Goal: Obtain resource: Obtain resource

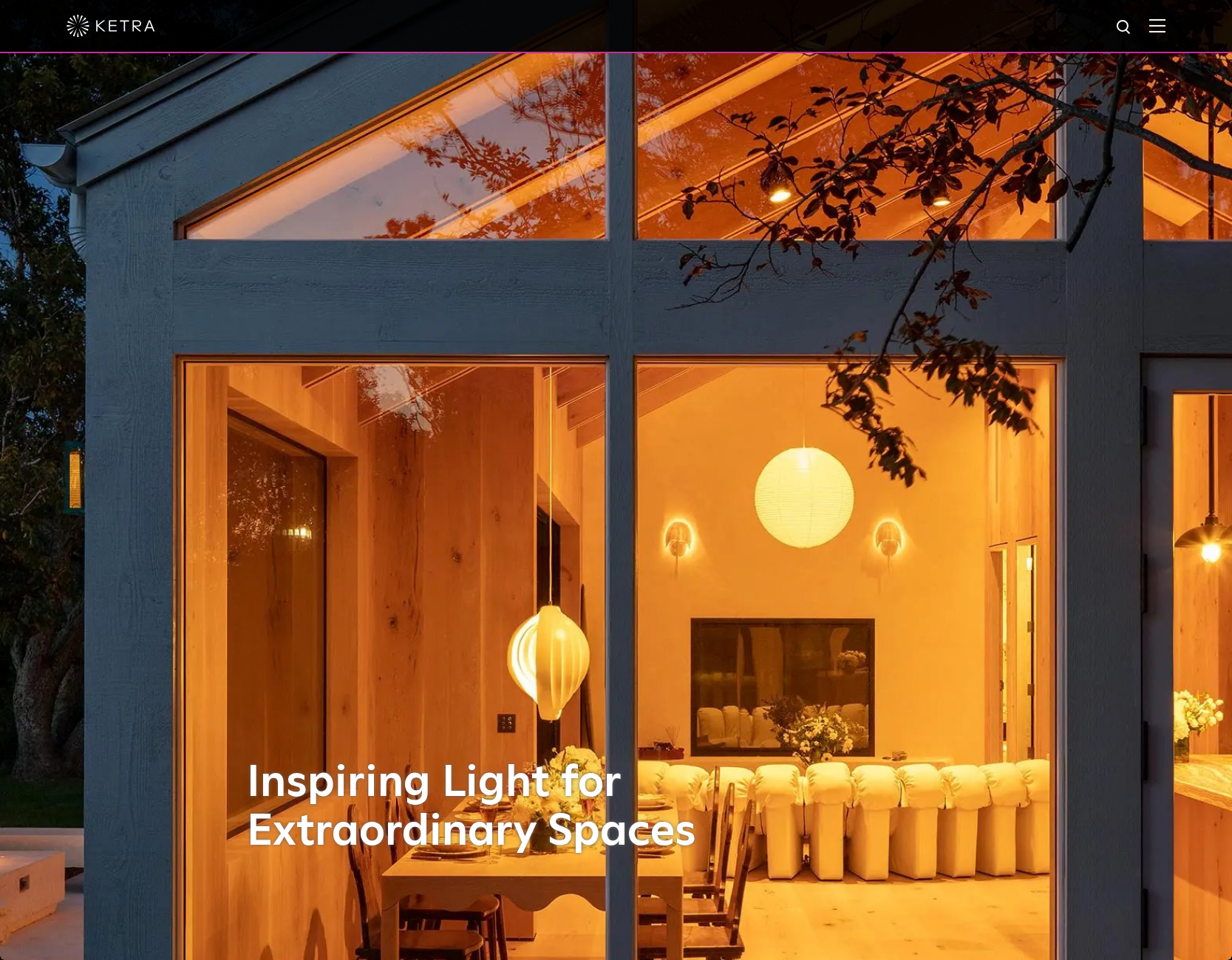
click at [1165, 22] on img at bounding box center [1157, 25] width 16 height 14
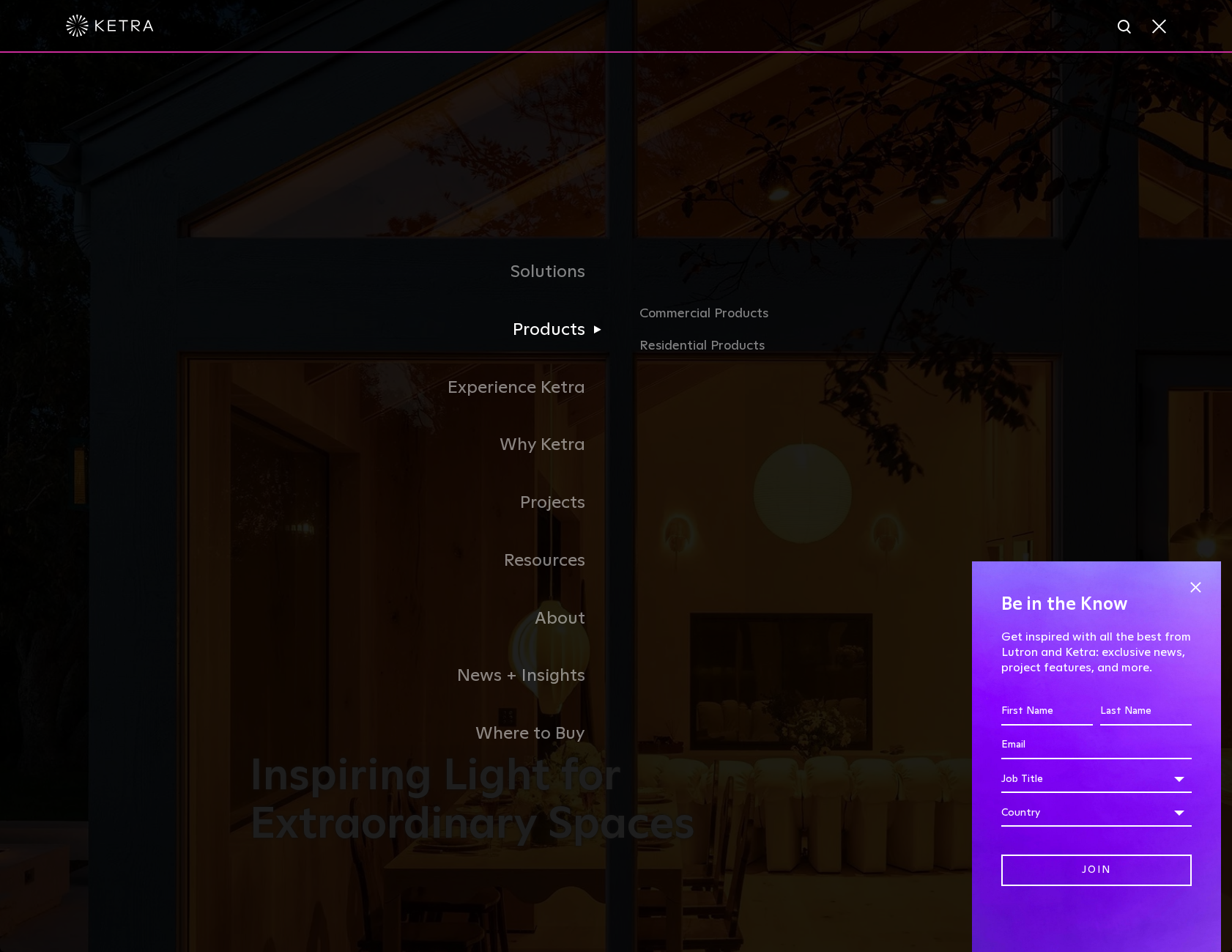
click at [571, 332] on link "Products" at bounding box center [433, 330] width 366 height 58
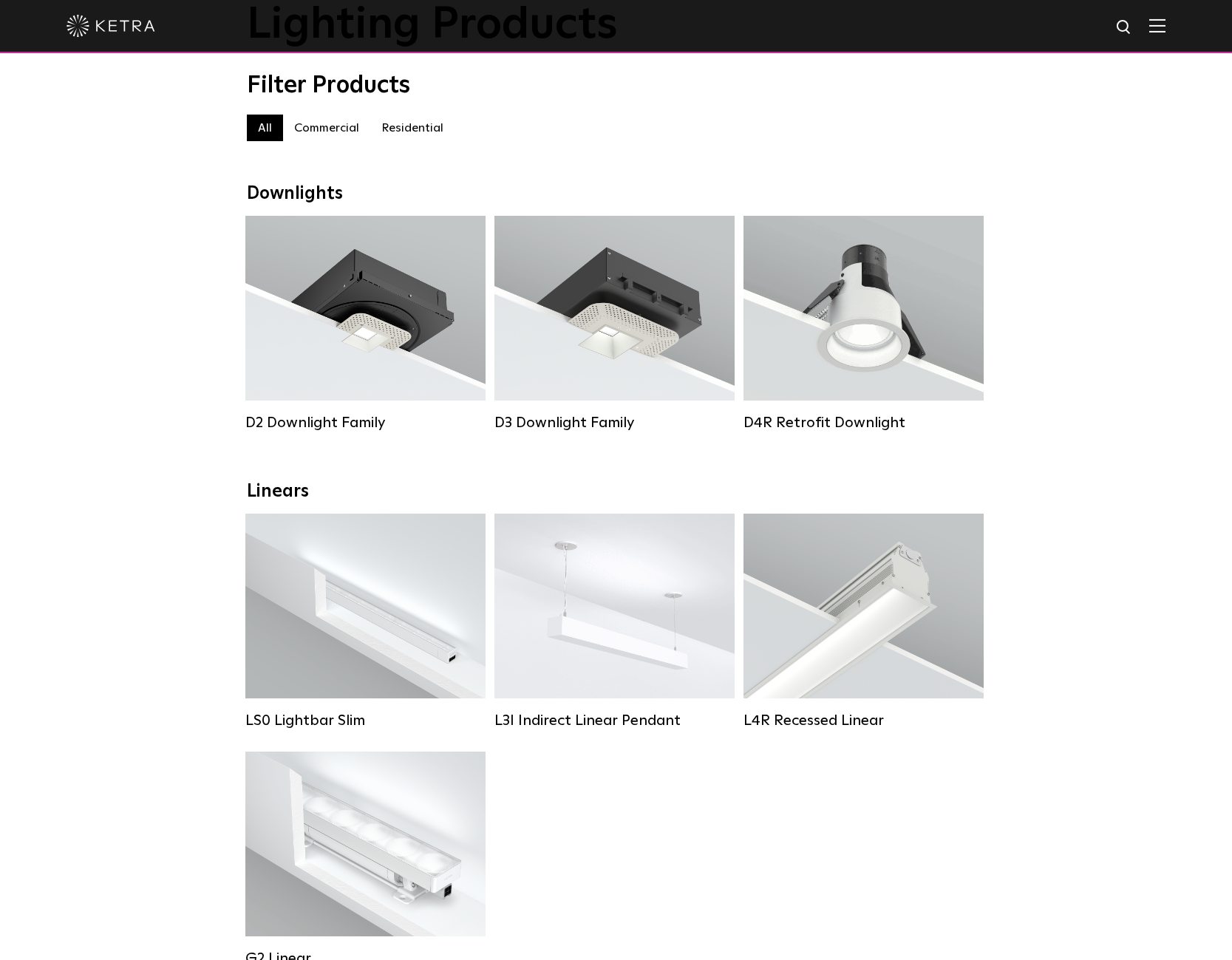
scroll to position [148, 0]
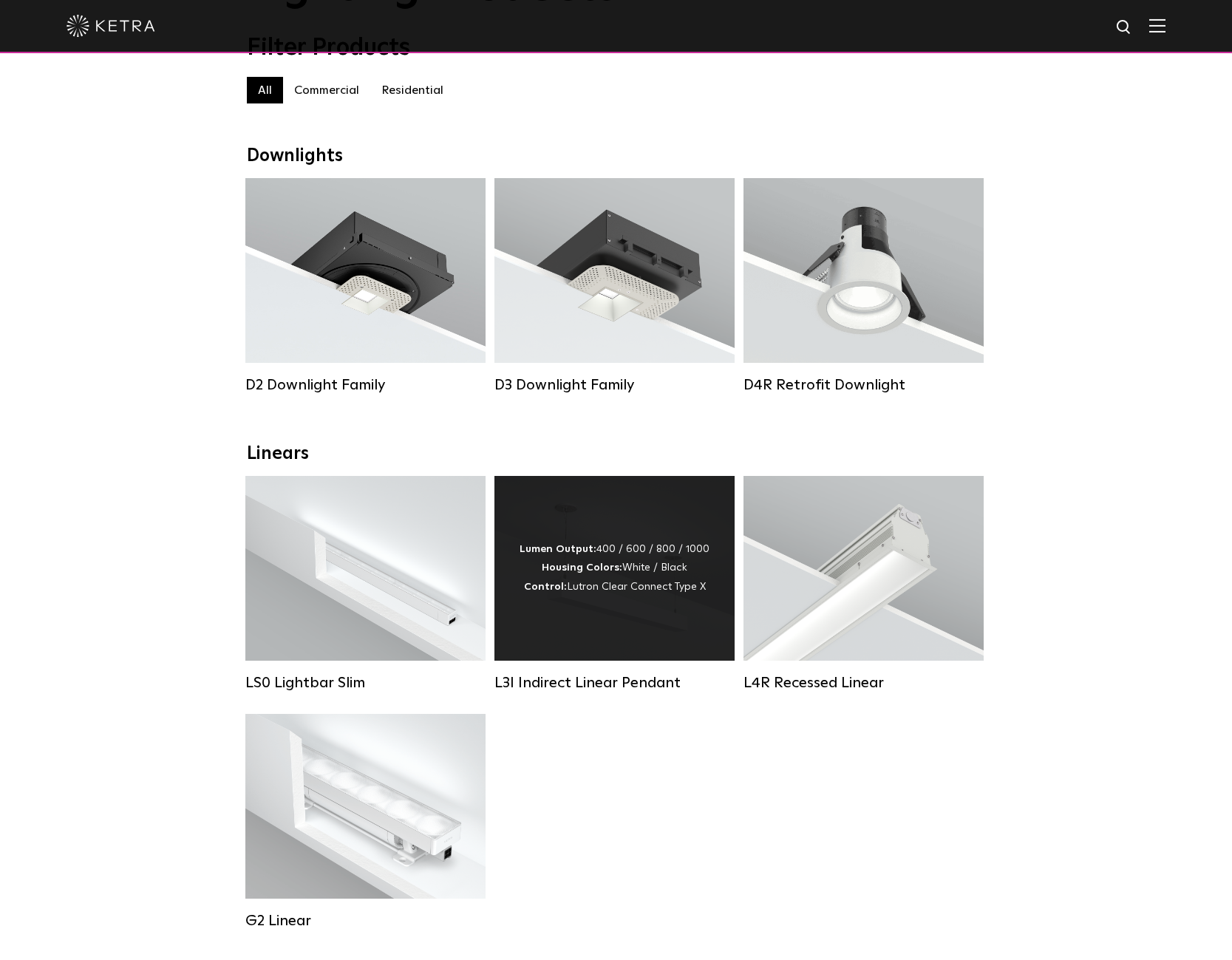
click at [601, 573] on strong "Housing Colors:" at bounding box center [581, 567] width 81 height 10
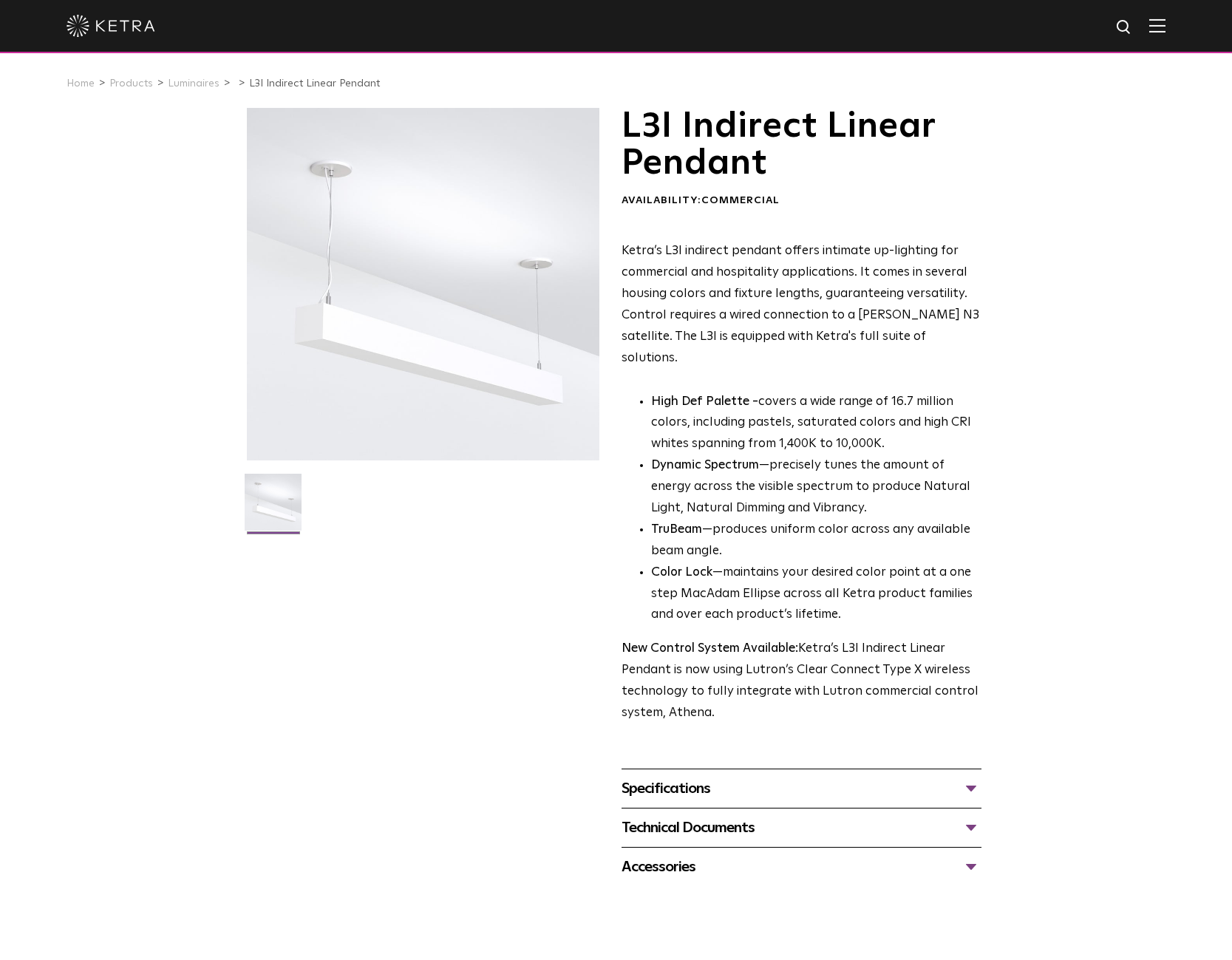
click at [669, 777] on div "Specifications" at bounding box center [801, 788] width 360 height 24
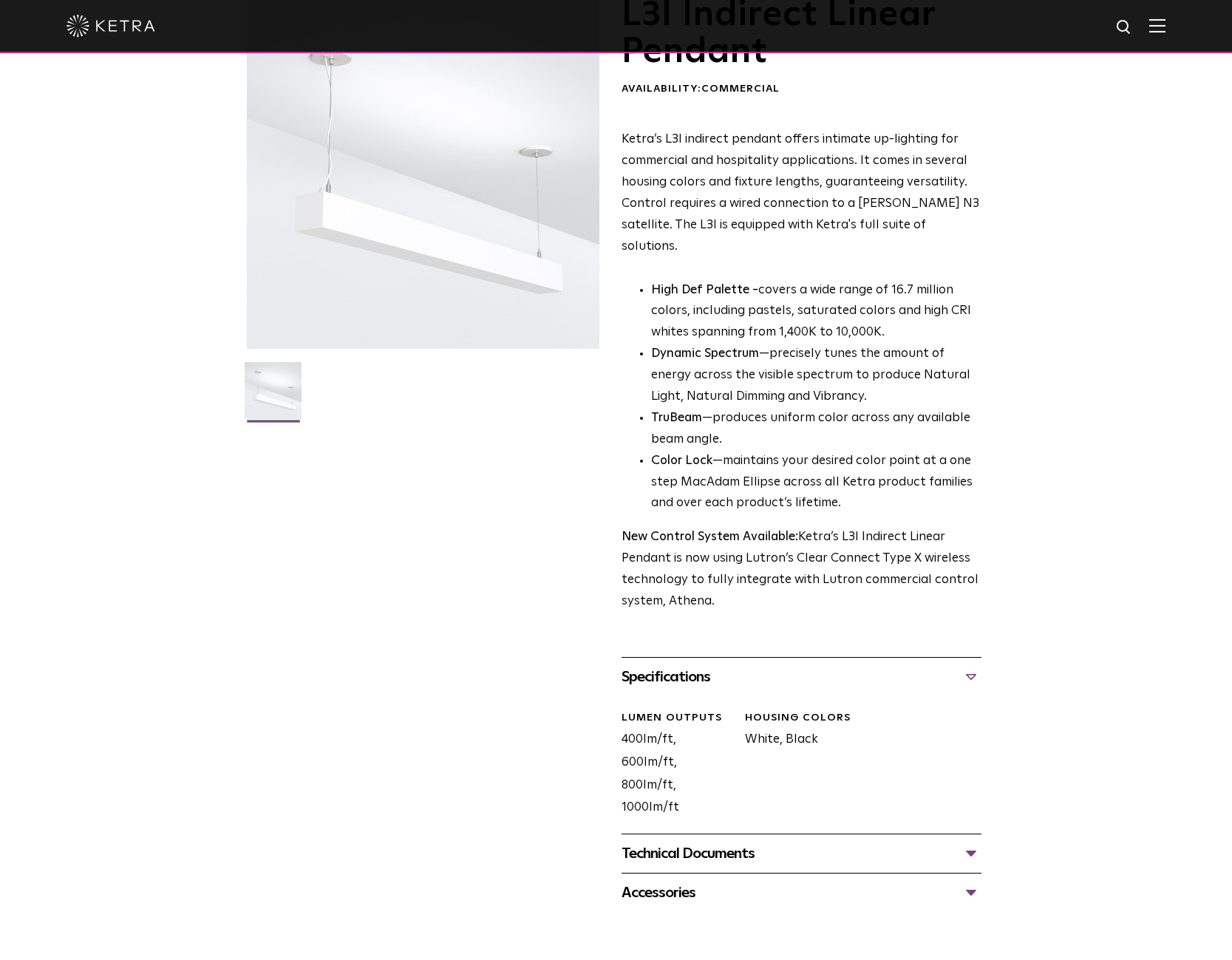
scroll to position [222, 0]
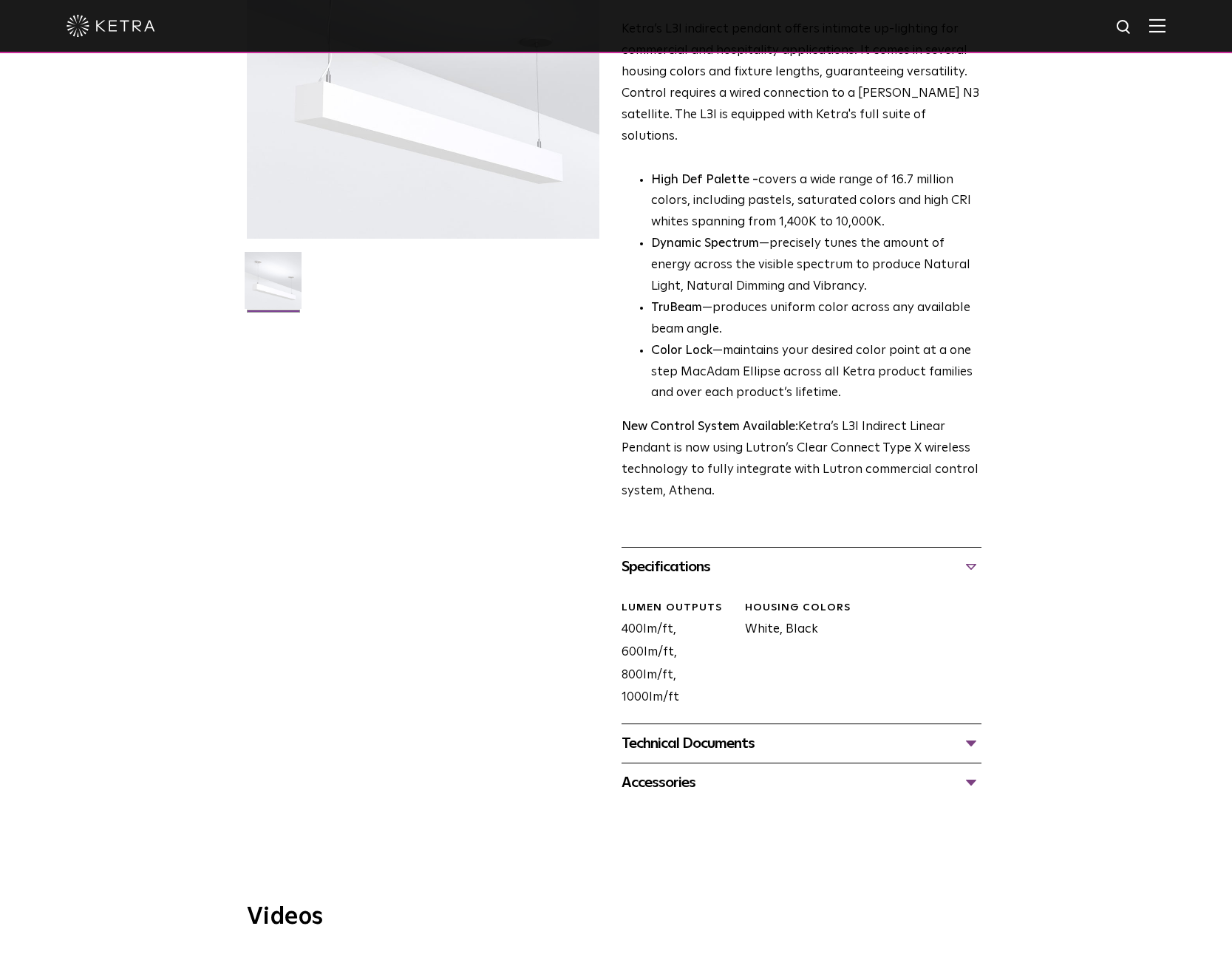
click at [685, 731] on div "Technical Documents" at bounding box center [801, 743] width 360 height 24
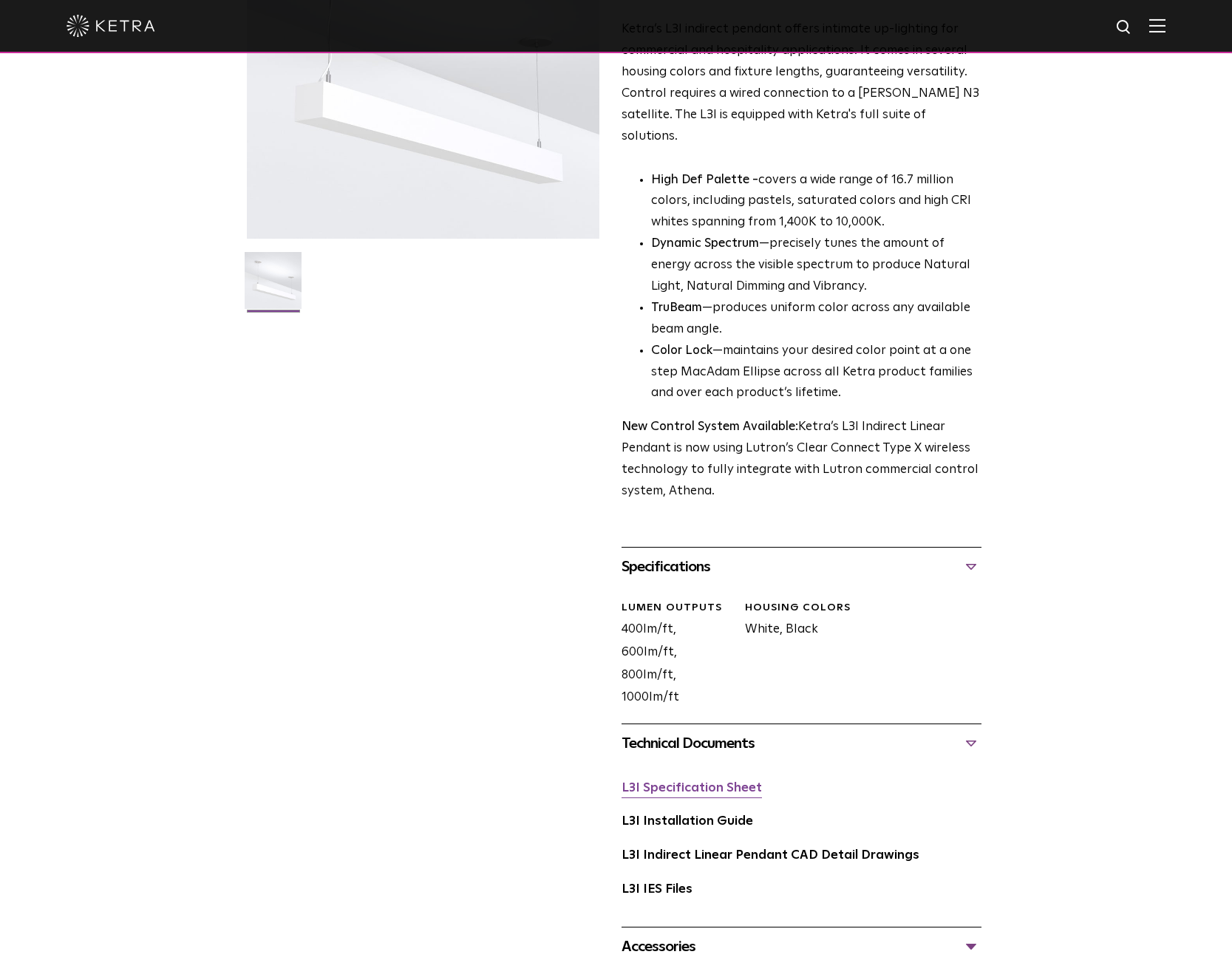
click at [689, 781] on link "L3I Specification Sheet" at bounding box center [691, 788] width 140 height 12
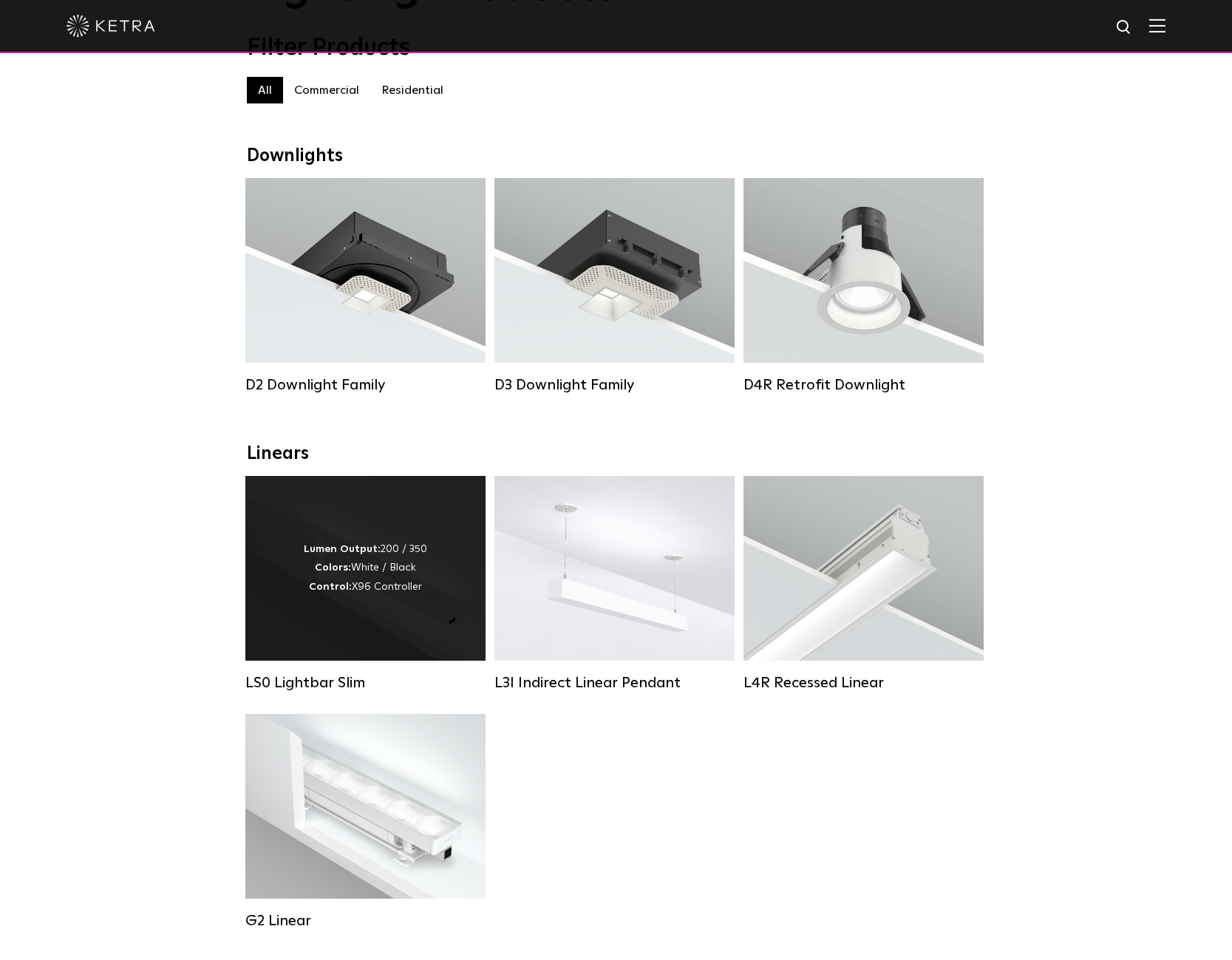
click at [413, 579] on div "Lumen Output: 200 / 350 Colors: White / Black Control: X96 Controller" at bounding box center [365, 568] width 123 height 56
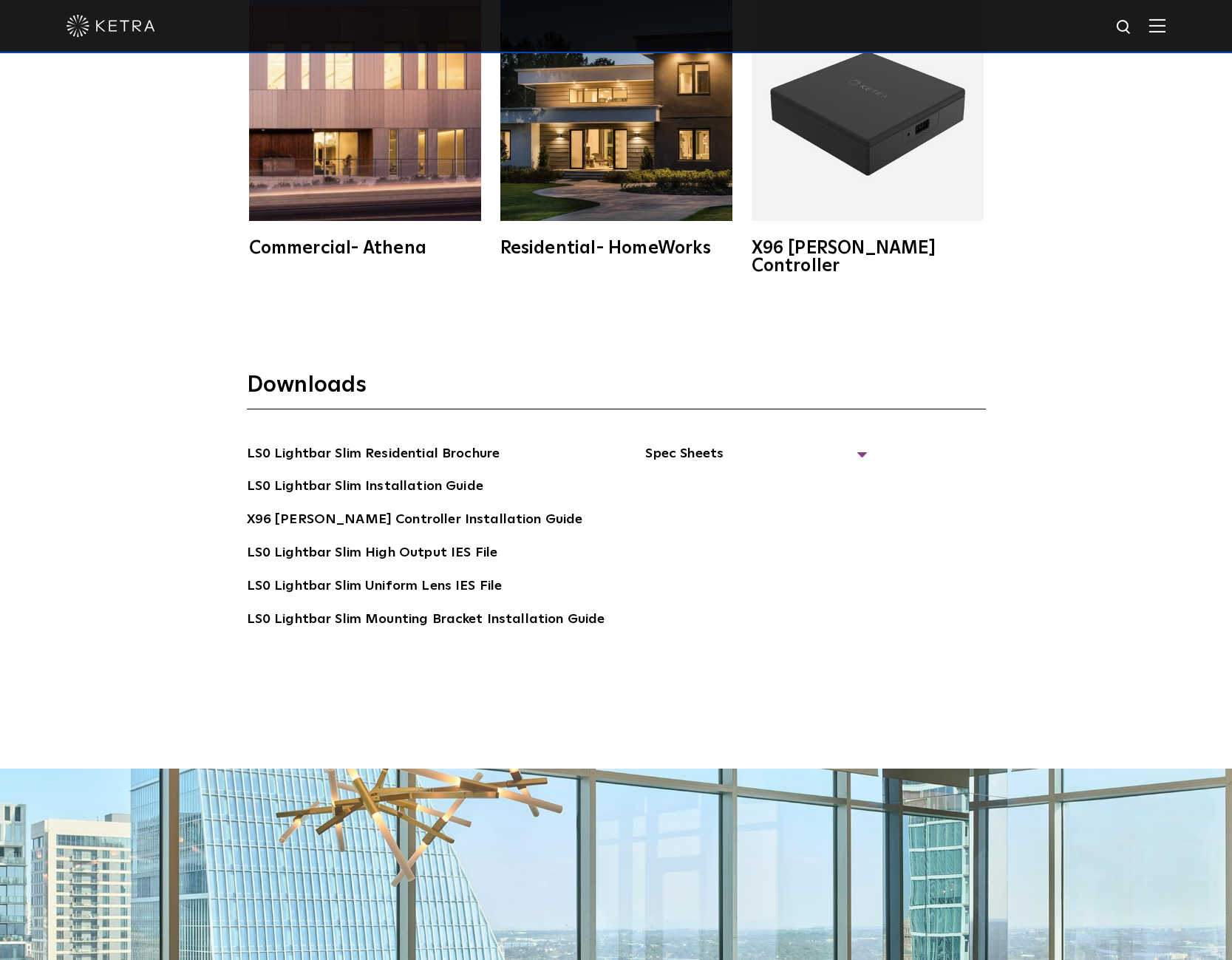
scroll to position [3620, 0]
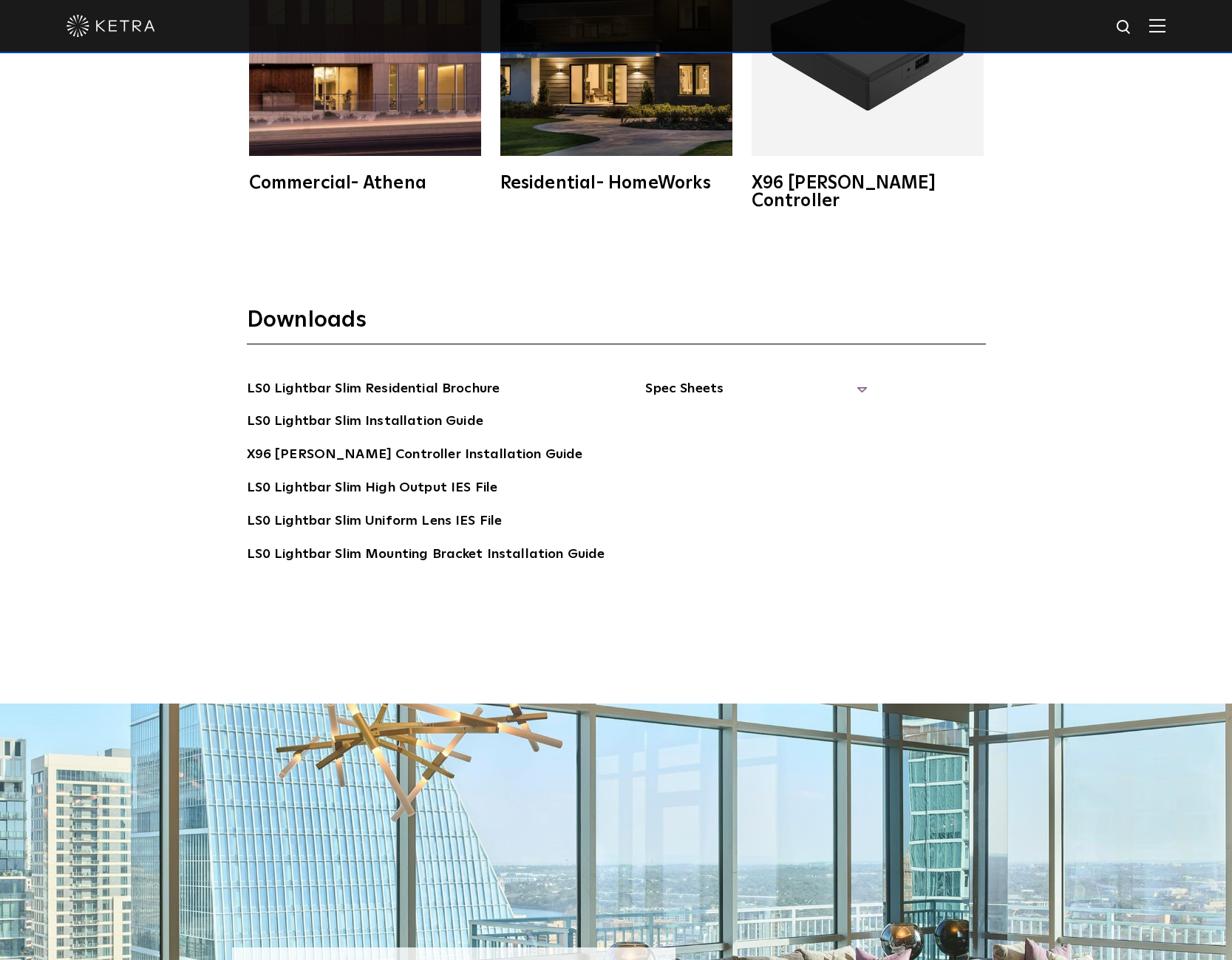
click at [688, 378] on span "Spec Sheets" at bounding box center [756, 394] width 222 height 32
click at [765, 410] on link "LS0 Lightbar Slim Spec Sheet" at bounding box center [758, 422] width 190 height 24
